Goal: Communication & Community: Answer question/provide support

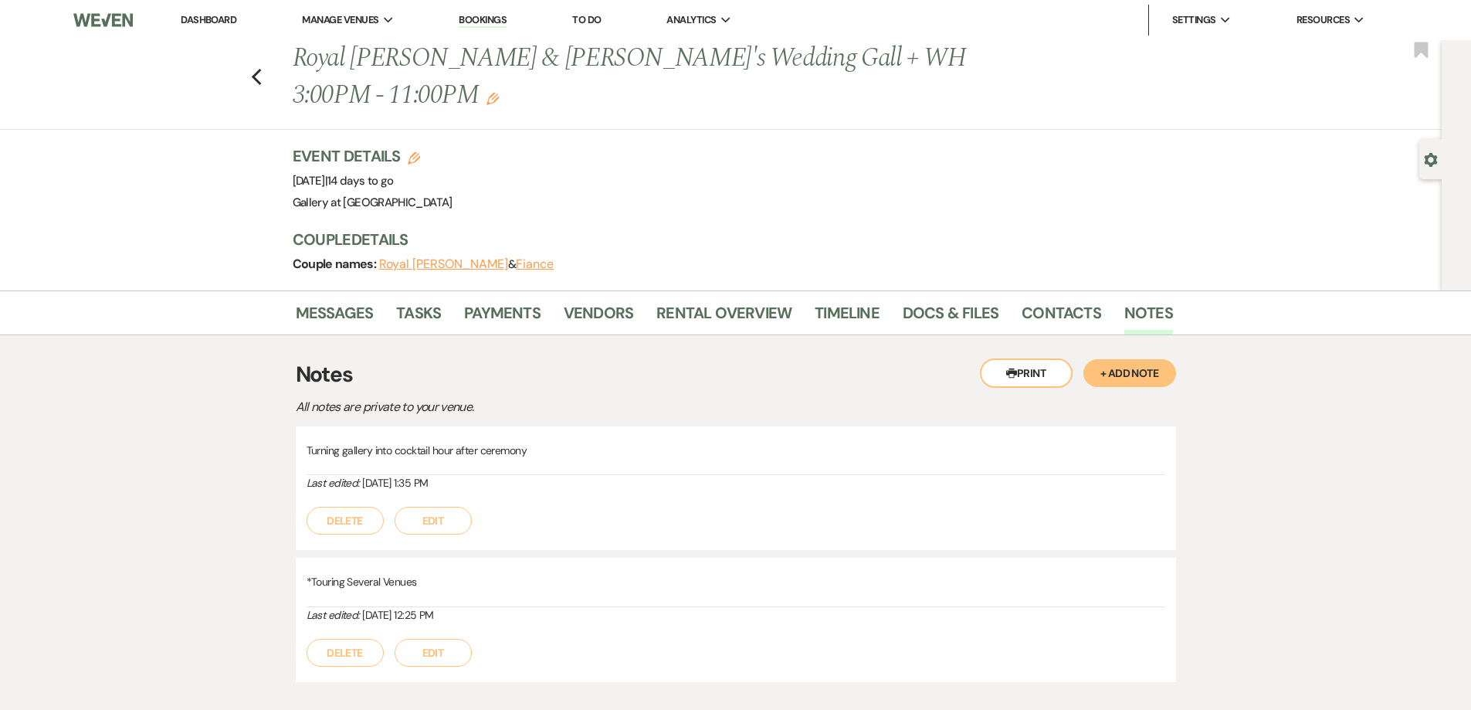
click at [217, 16] on link "Dashboard" at bounding box center [209, 19] width 56 height 13
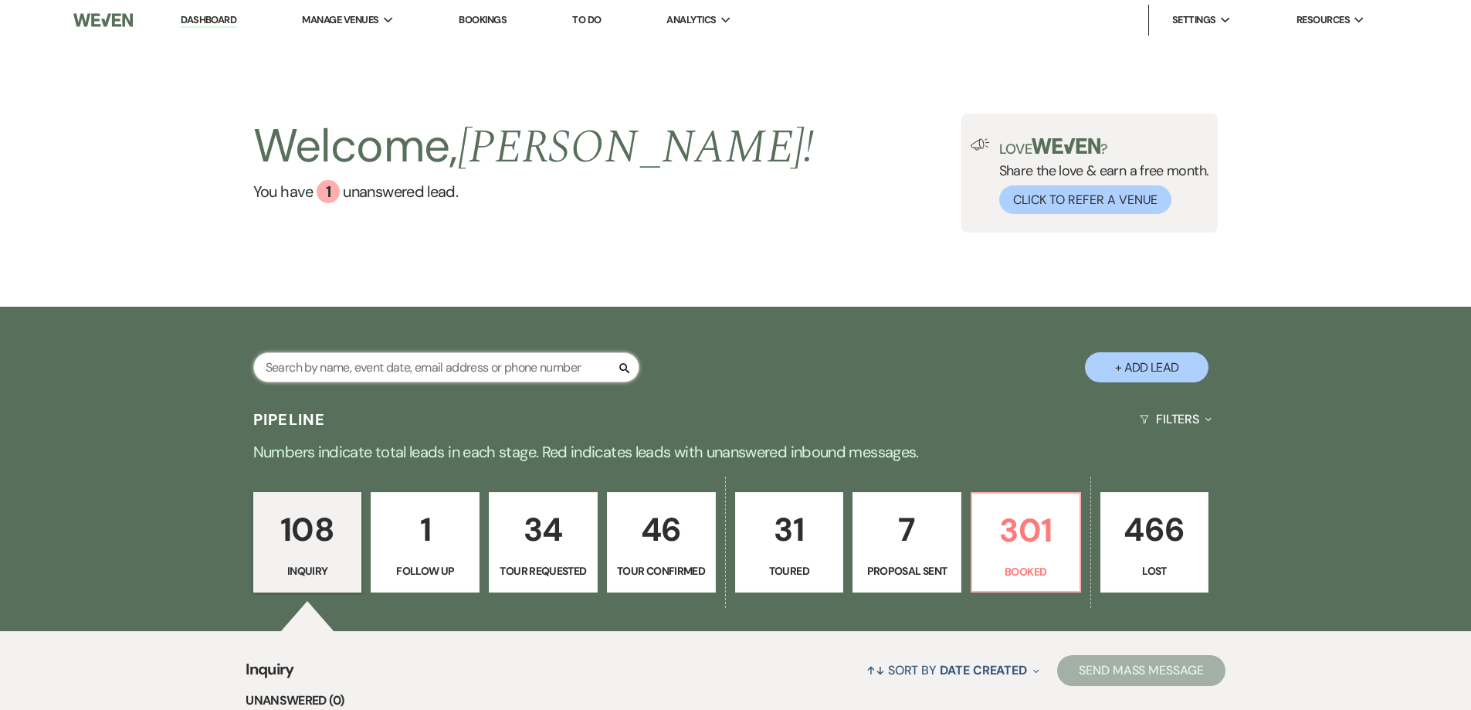
click at [425, 364] on input "text" at bounding box center [446, 367] width 386 height 30
type input "jasmine"
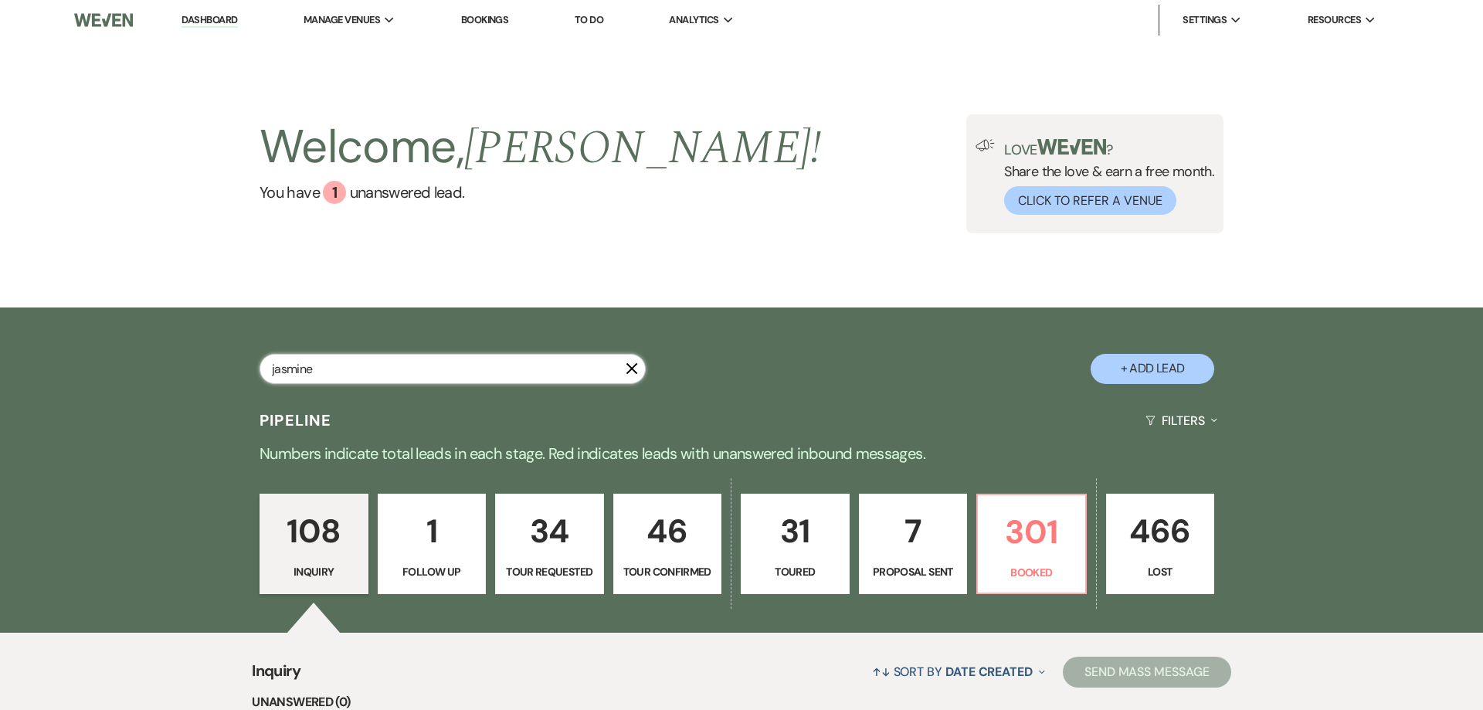
select select "8"
select select "4"
select select "8"
select select "6"
select select "8"
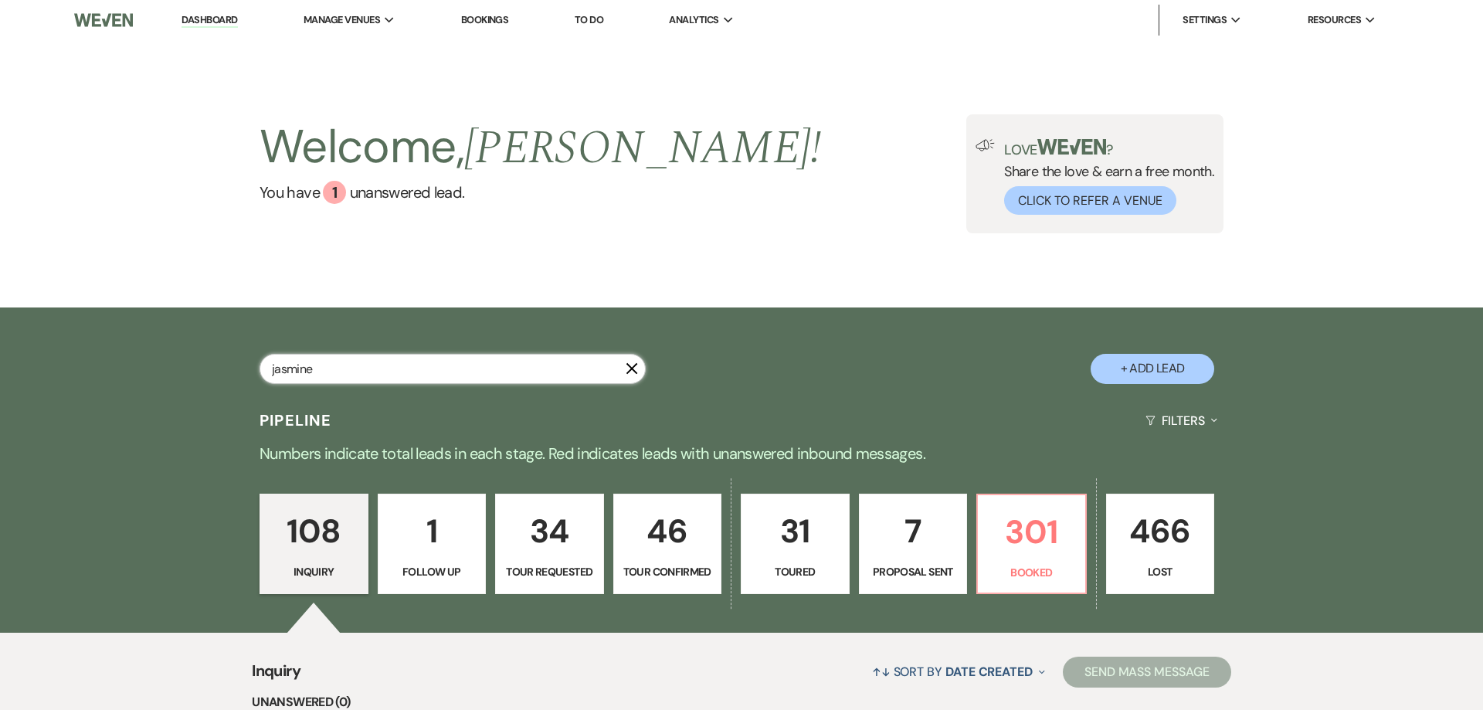
select select "5"
select select "4"
select select "8"
select select "5"
select select "8"
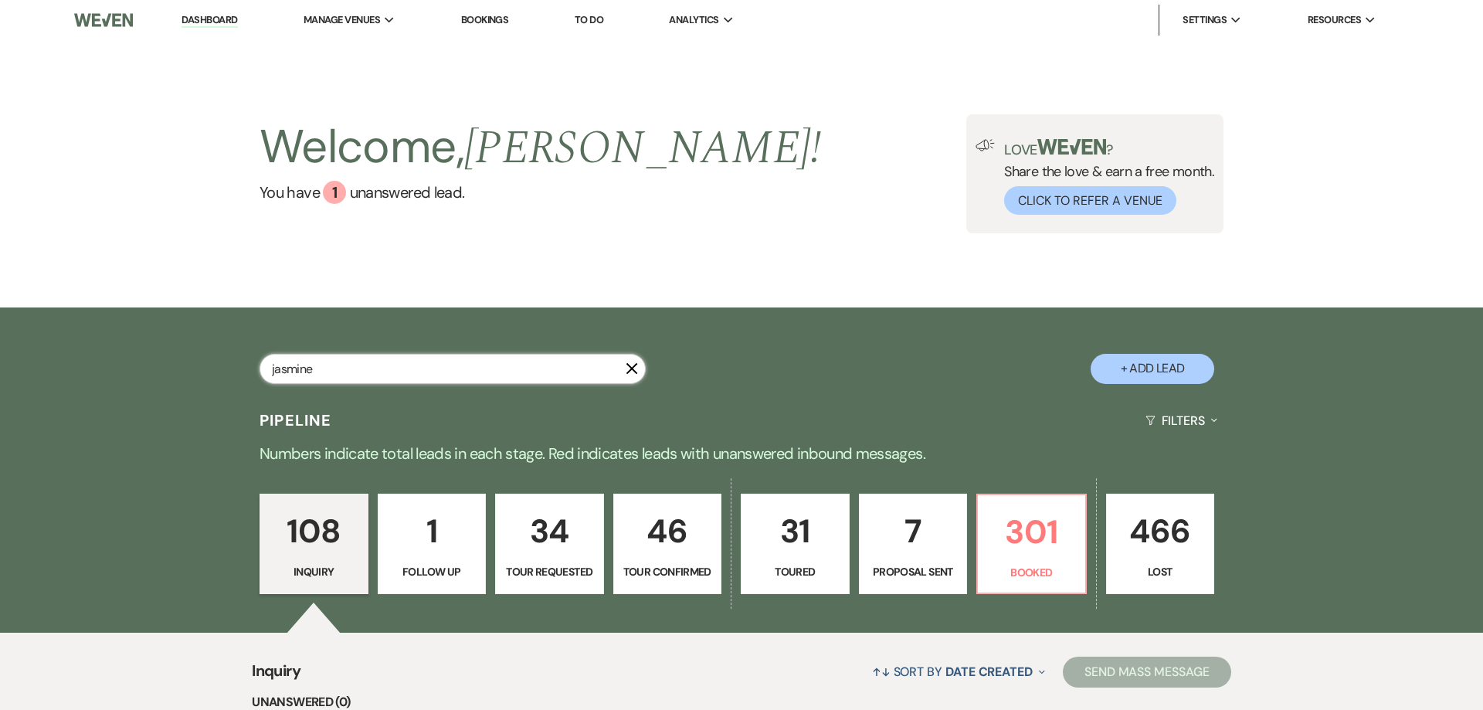
select select "11"
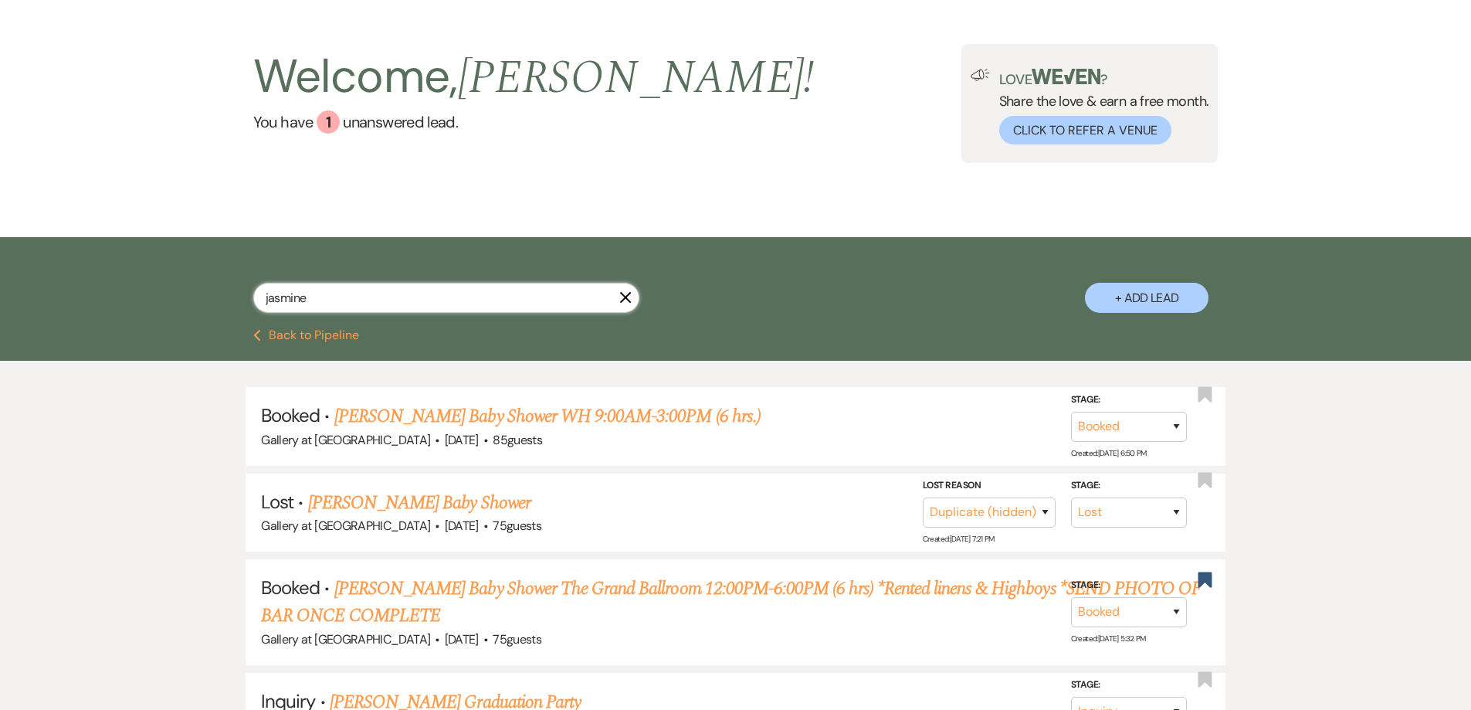
scroll to position [154, 0]
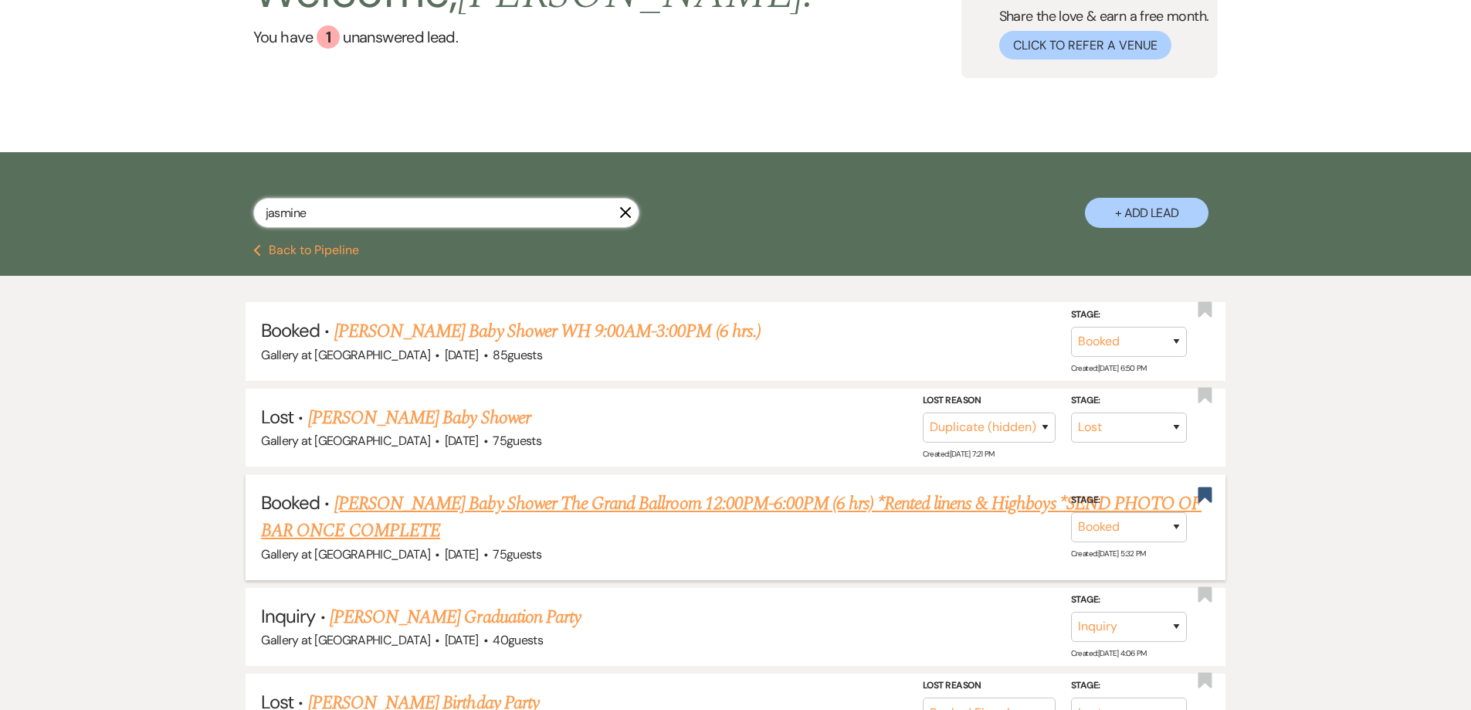
type input "jasmine"
click at [520, 505] on link "[PERSON_NAME] Baby Shower The Grand Ballroom 12:00PM-6:00PM (6 hrs) *Rented lin…" at bounding box center [731, 518] width 941 height 56
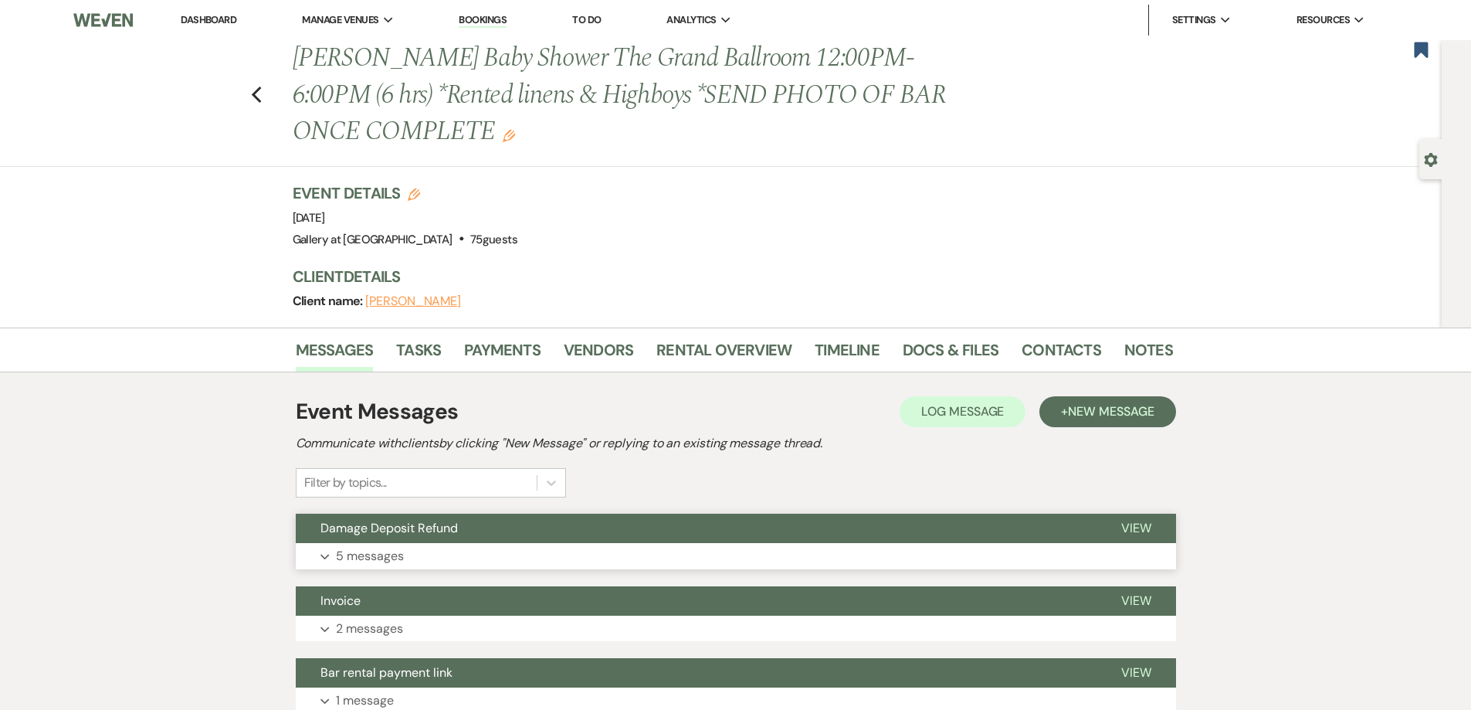
click at [501, 558] on button "Expand 5 messages" at bounding box center [736, 556] width 880 height 26
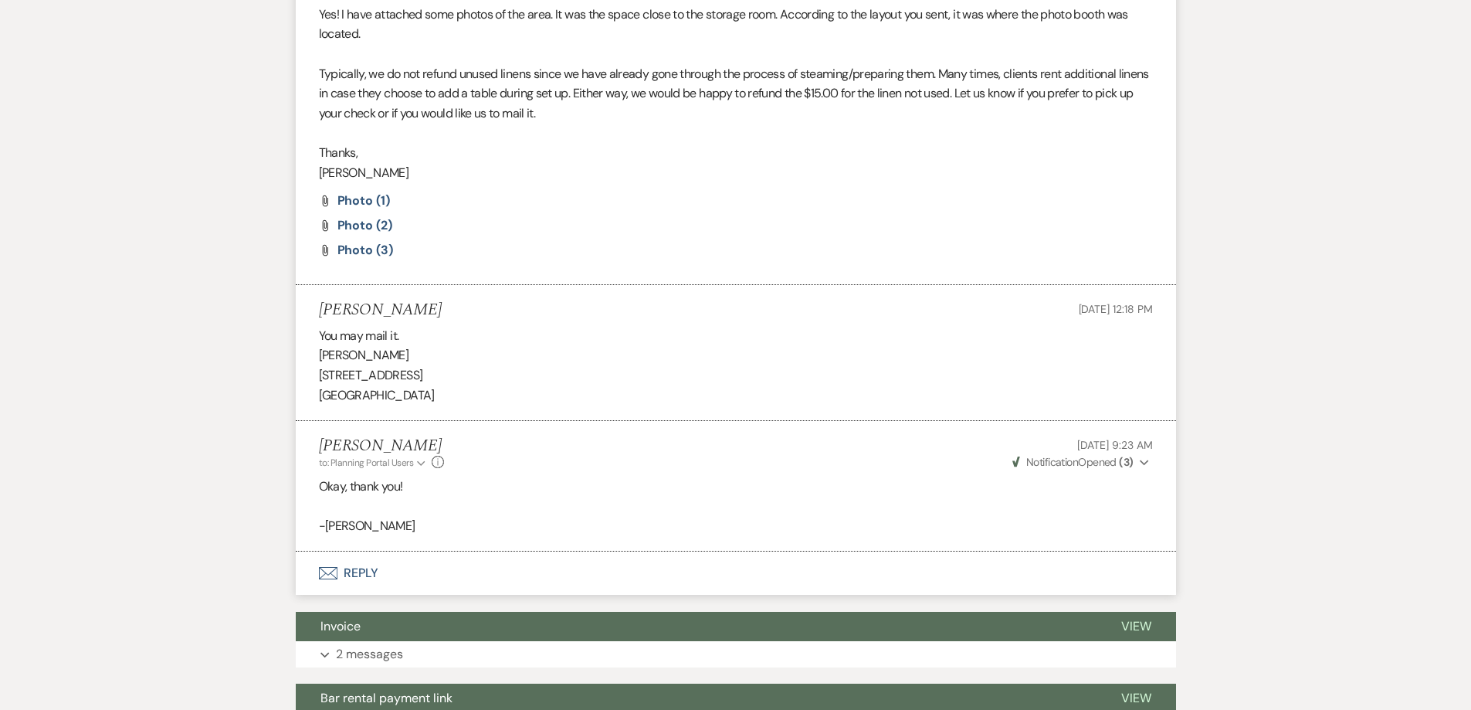
scroll to position [1158, 0]
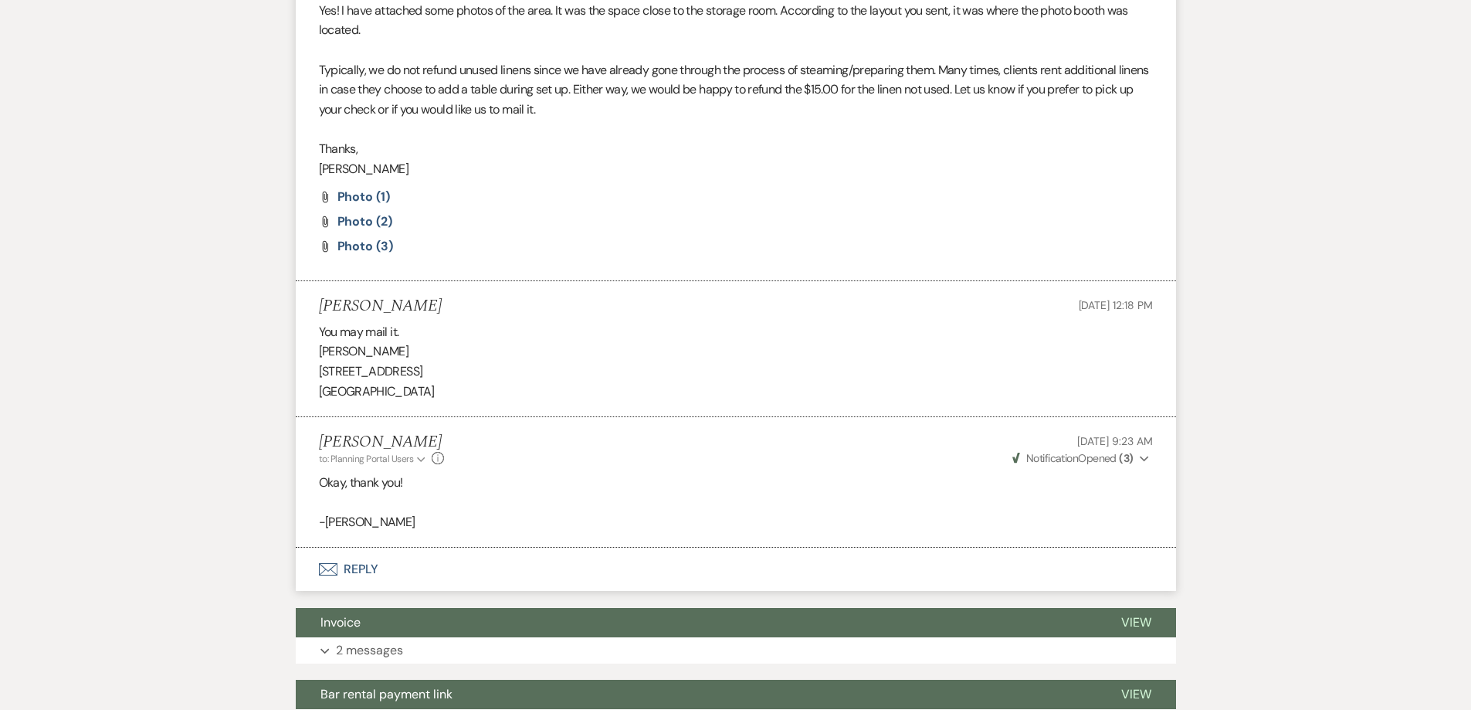
click at [438, 575] on button "Envelope Reply" at bounding box center [736, 568] width 880 height 43
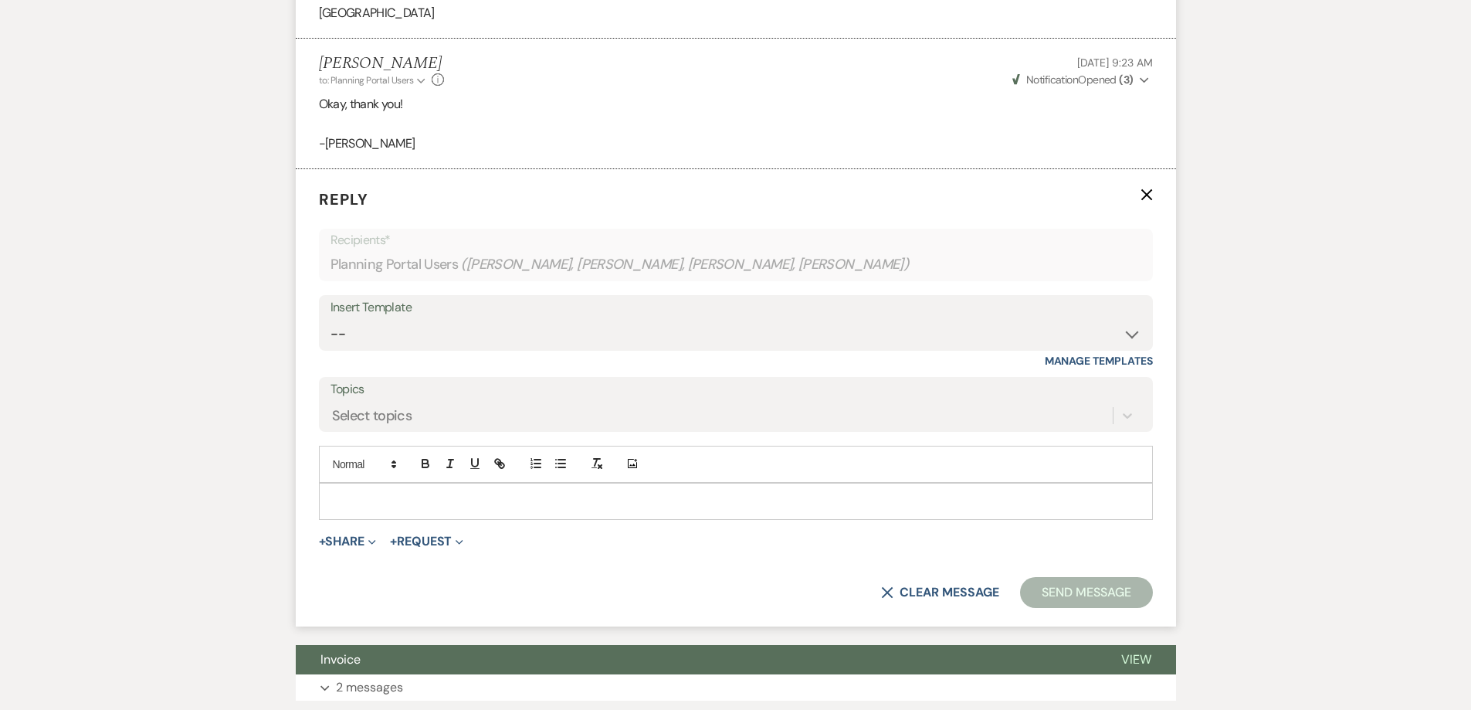
scroll to position [1625, 0]
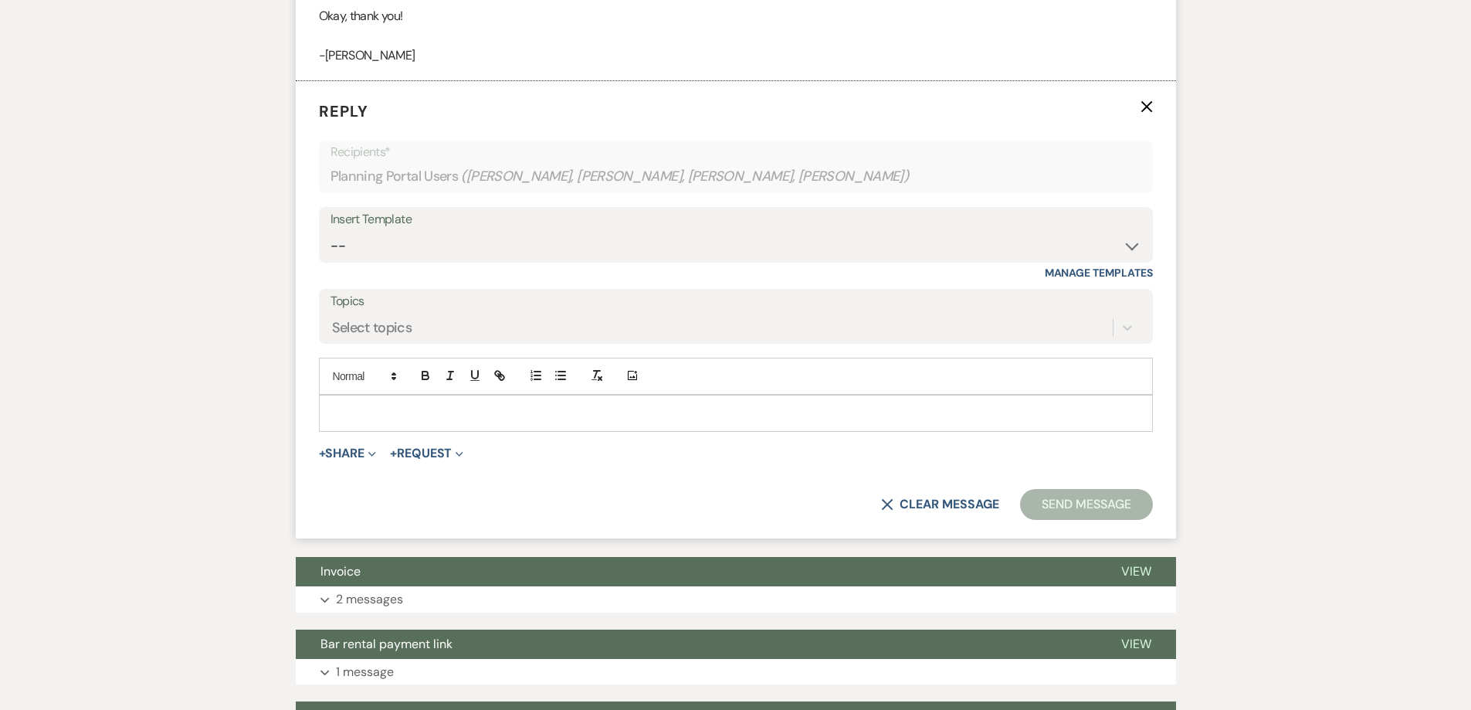
click at [474, 418] on p at bounding box center [735, 413] width 809 height 17
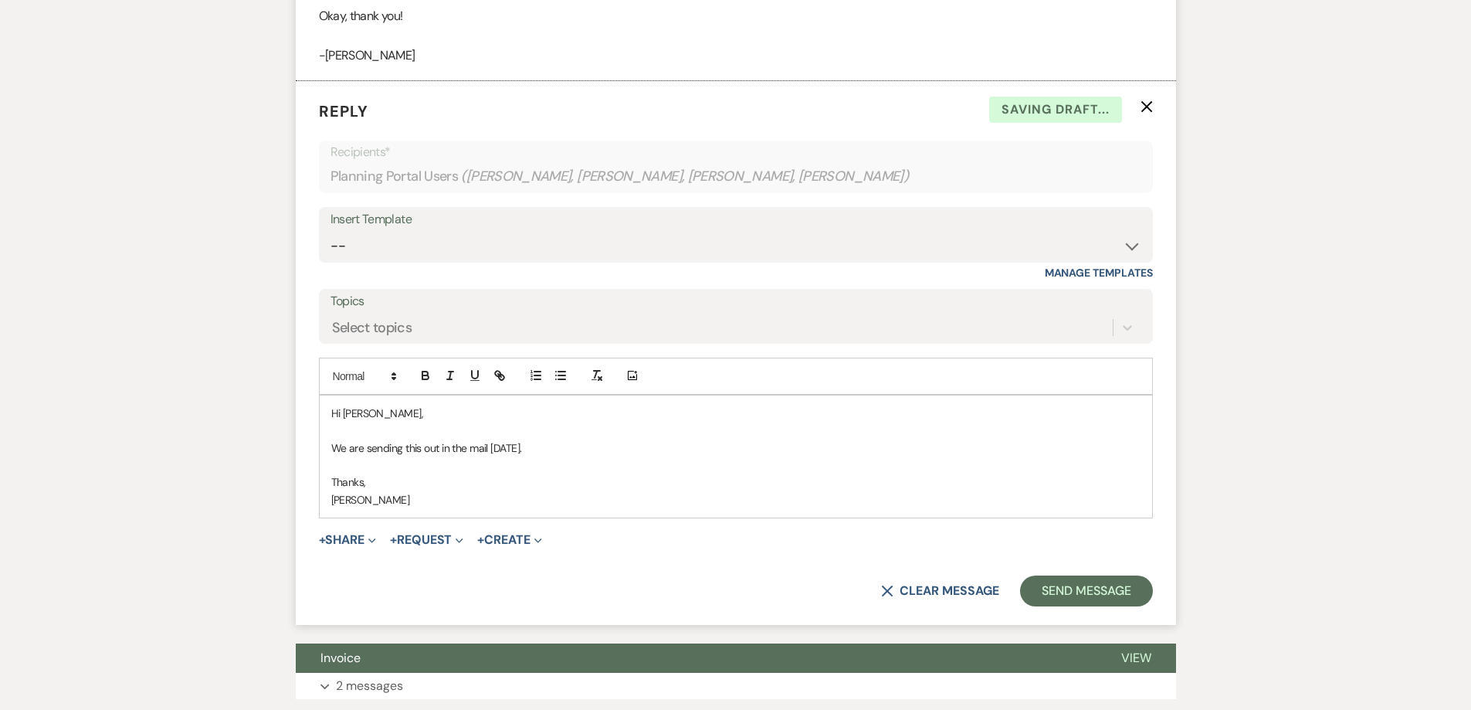
click at [331, 446] on p "We are sending this out in the mail [DATE]." at bounding box center [735, 447] width 809 height 17
click at [347, 452] on p "We are sending this out in the mail [DATE]." at bounding box center [735, 447] width 809 height 17
click at [1045, 598] on button "Send Message" at bounding box center [1086, 590] width 132 height 31
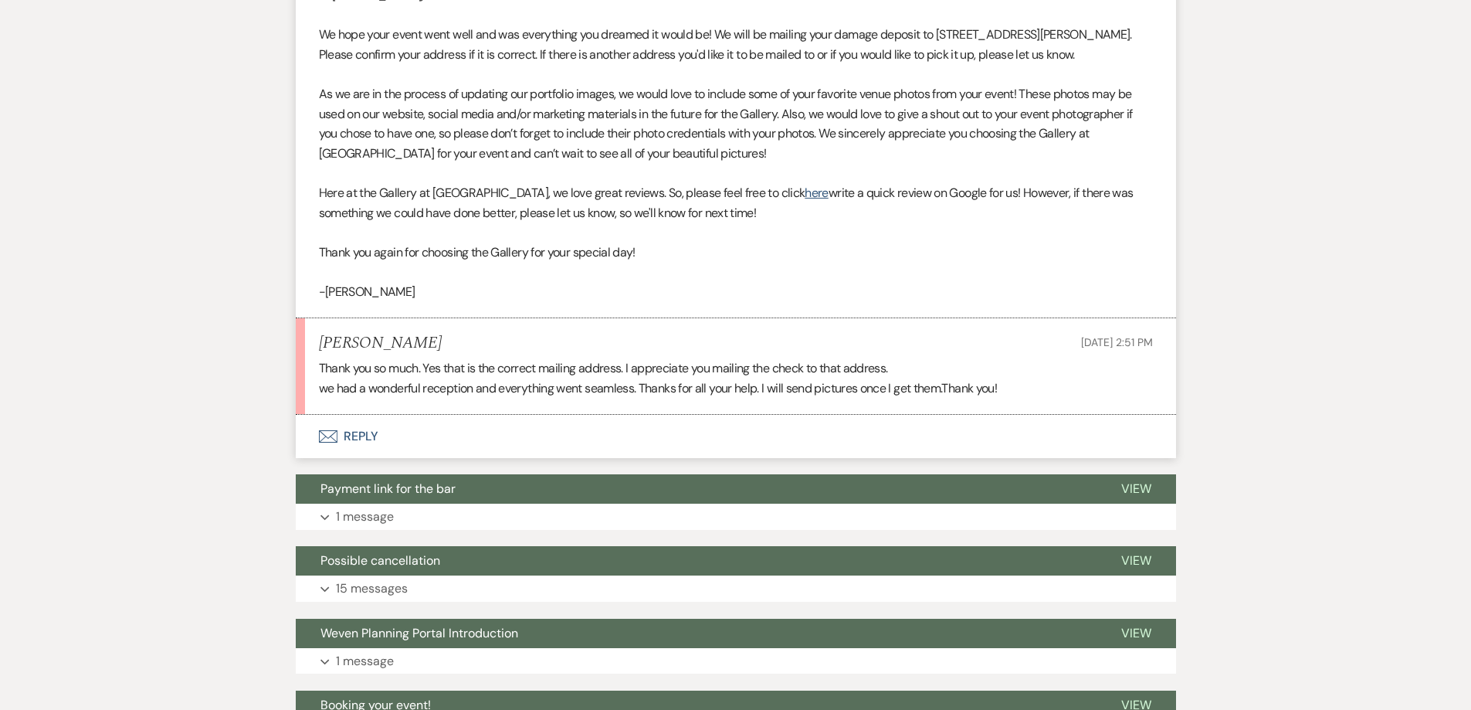
click at [609, 436] on button "Envelope Reply" at bounding box center [736, 436] width 880 height 43
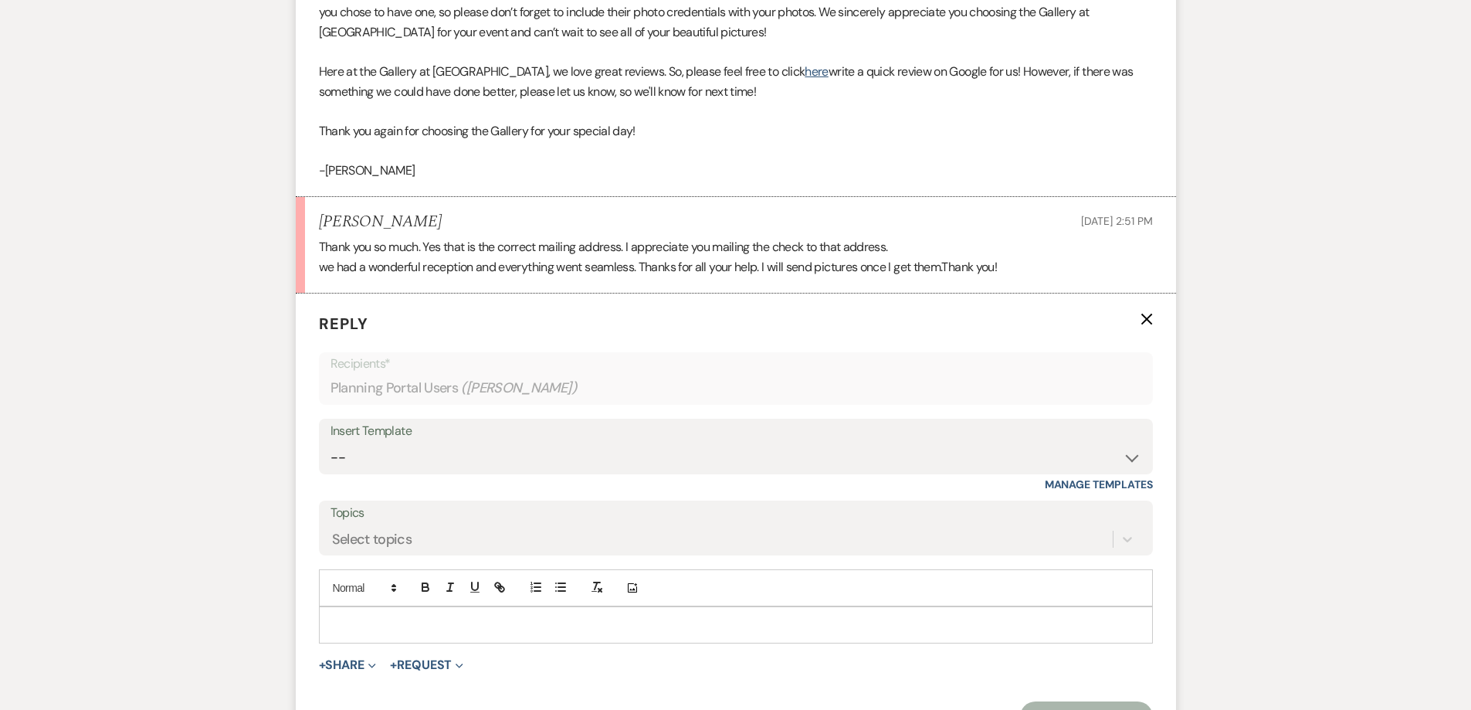
scroll to position [730, 0]
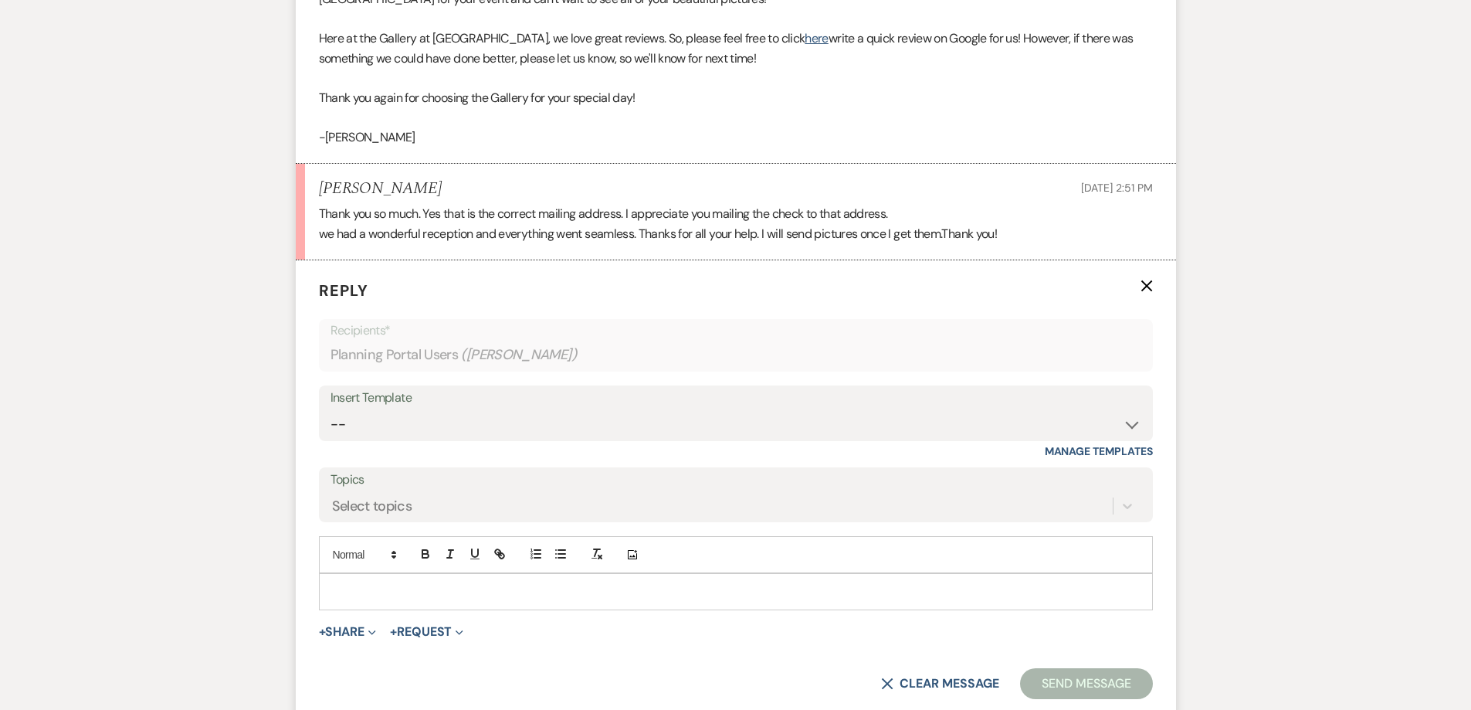
click at [574, 594] on p at bounding box center [735, 591] width 809 height 17
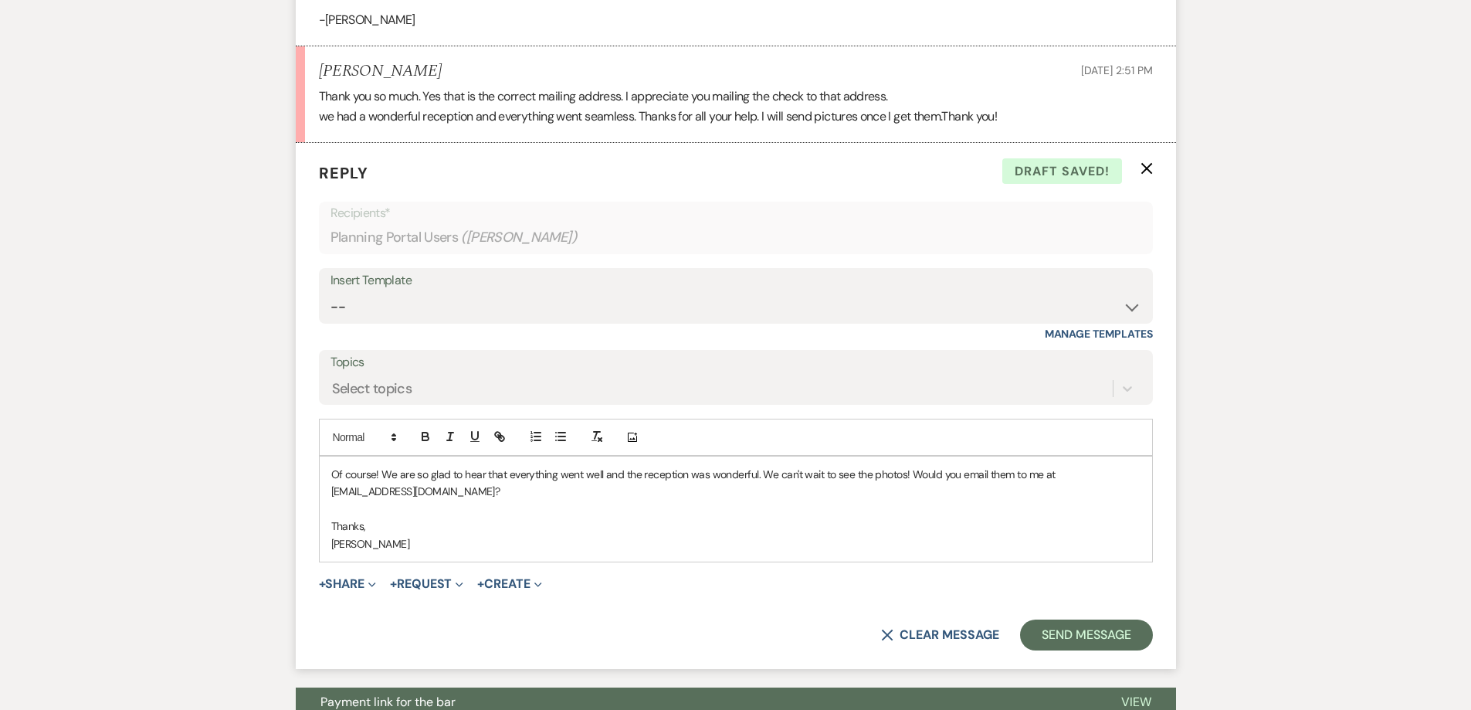
scroll to position [885, 0]
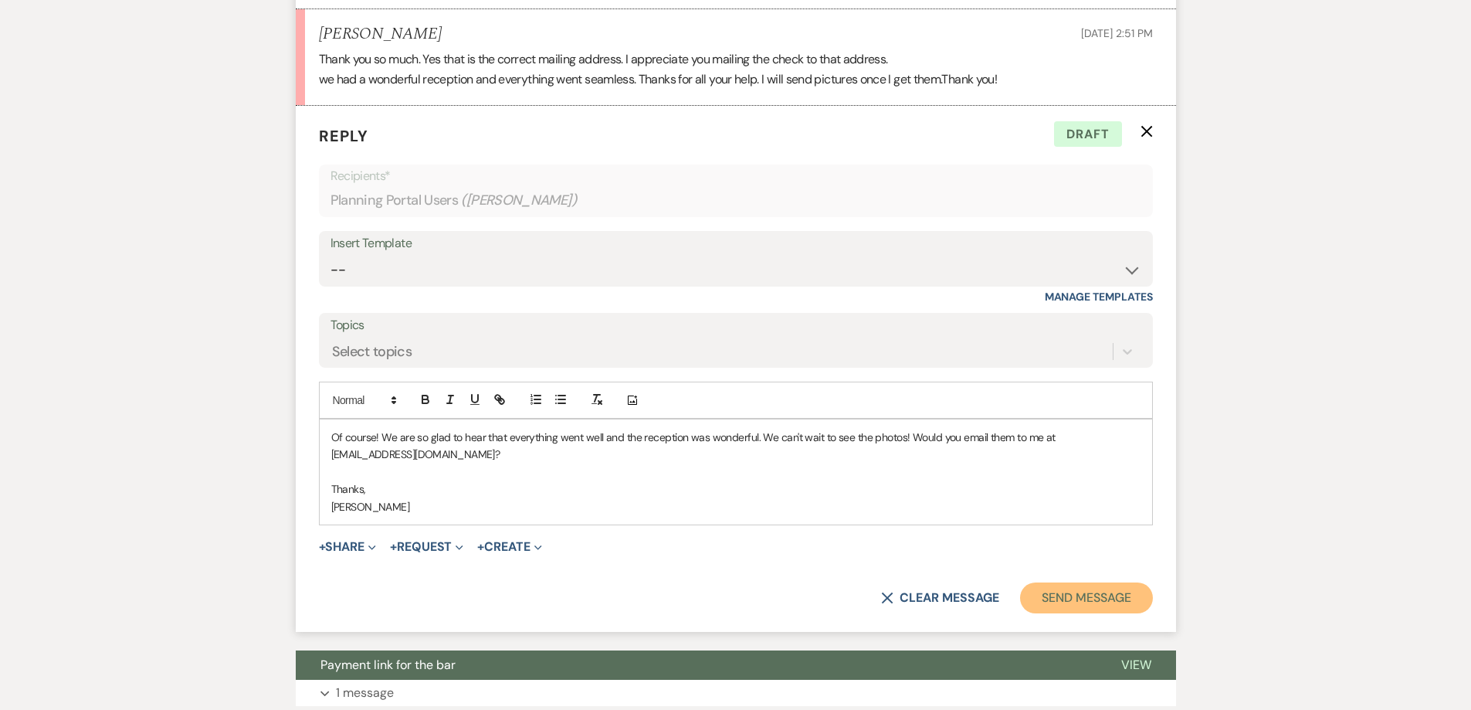
click at [1086, 602] on button "Send Message" at bounding box center [1086, 597] width 132 height 31
